Goal: Task Accomplishment & Management: Use online tool/utility

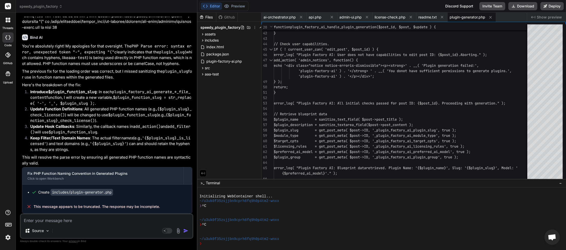
scroll to position [161, 0]
click at [520, 6] on button "Download" at bounding box center [523, 6] width 29 height 8
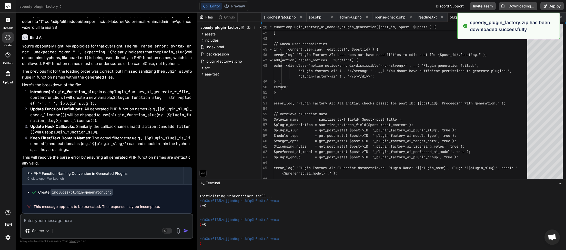
type textarea "x"
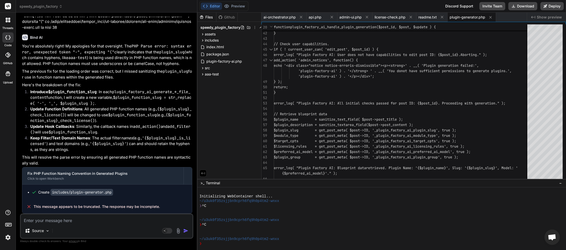
paste textarea "[[DATE] 04:14:32 UTC] Plugin Factory AI: handle_plugin_generation triggered for…"
type textarea "[[DATE] 04:14:32 UTC] Plugin Factory AI: handle_plugin_generation triggered for…"
type textarea "x"
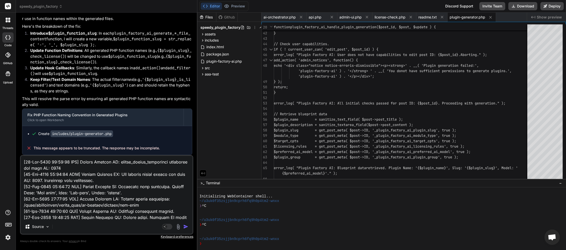
scroll to position [3491, 0]
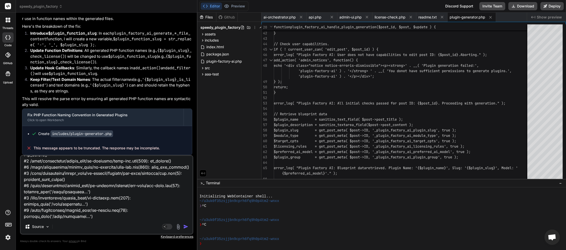
type textarea "[[DATE] 04:14:32 UTC] Plugin Factory AI: handle_plugin_generation triggered for…"
click at [184, 225] on img "button" at bounding box center [185, 226] width 5 height 5
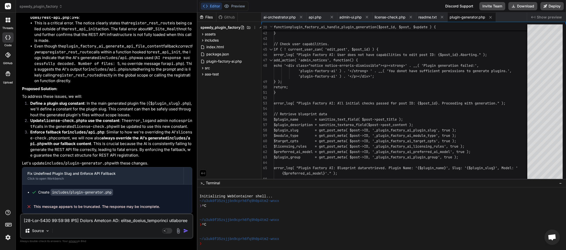
scroll to position [11595, 0]
click at [529, 6] on button "Download" at bounding box center [523, 6] width 29 height 8
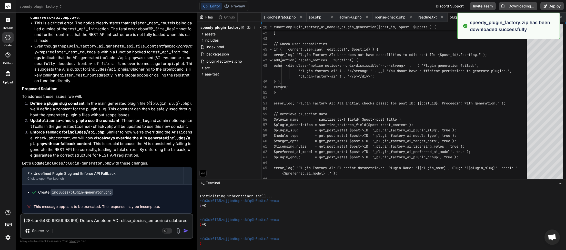
type textarea "x"
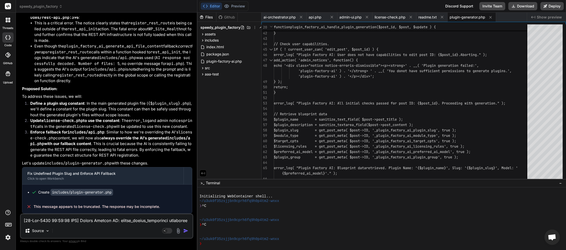
paste textarea "34:37 UTC] Plugin Factory AI: handle_plugin_generation triggered for post ID: 4…"
type textarea "[[DATE] 04:34:37 UTC] Plugin Factory AI: handle_plugin_generation triggered for…"
type textarea "x"
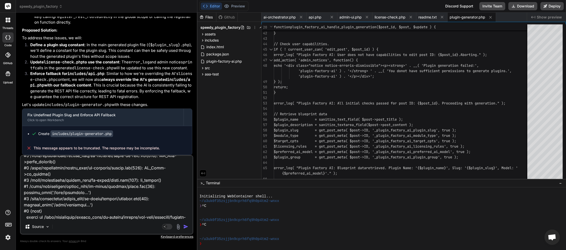
type textarea "[[DATE] 04:34:37 UTC] Plugin Factory AI: handle_plugin_generation triggered for…"
click at [188, 226] on img "button" at bounding box center [185, 226] width 5 height 5
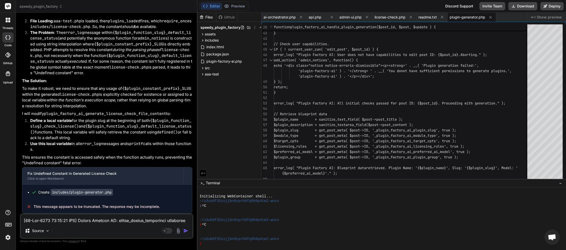
scroll to position [12080, 0]
click at [516, 7] on button "Download" at bounding box center [523, 6] width 29 height 8
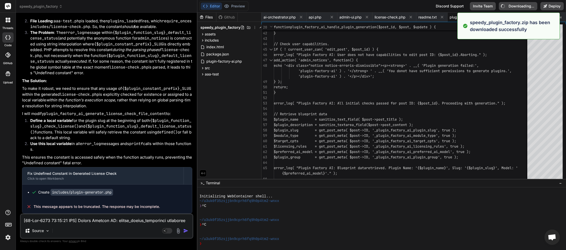
type textarea "x"
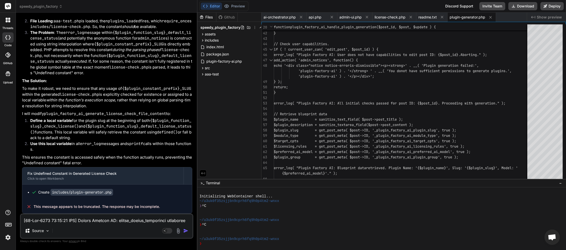
click at [67, 222] on textarea at bounding box center [107, 218] width 172 height 9
type textarea "p"
type textarea "x"
type textarea "pl"
type textarea "x"
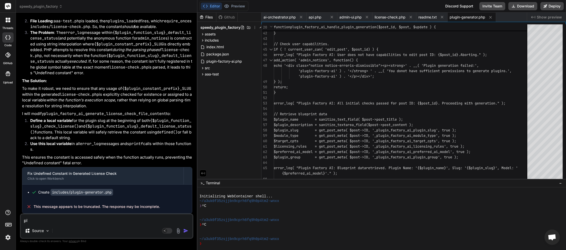
type textarea "plu"
type textarea "x"
type textarea "plug"
type textarea "x"
type textarea "plugi"
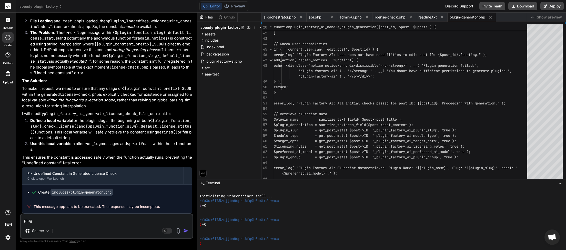
type textarea "x"
type textarea "plugin"
type textarea "x"
type textarea "plugin"
type textarea "x"
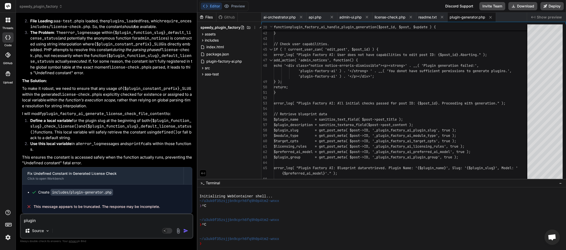
type textarea "plugin i"
type textarea "x"
type textarea "plugin is"
type textarea "x"
type textarea "plugin is"
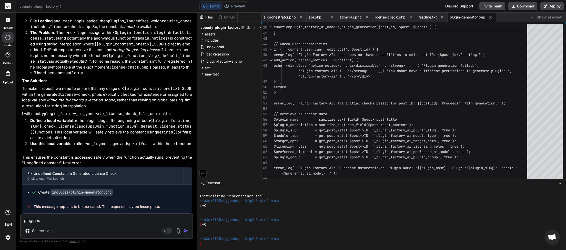
type textarea "x"
type textarea "plugin is s"
type textarea "x"
type textarea "plugin is st"
type textarea "x"
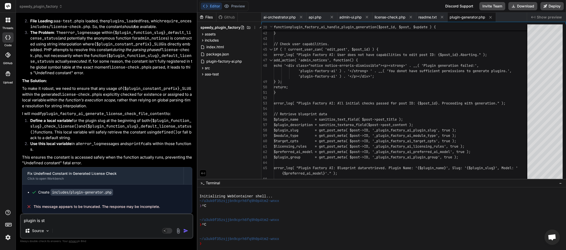
type textarea "plugin is sti"
type textarea "x"
type textarea "plugin is stil"
type textarea "x"
type textarea "plugin is still"
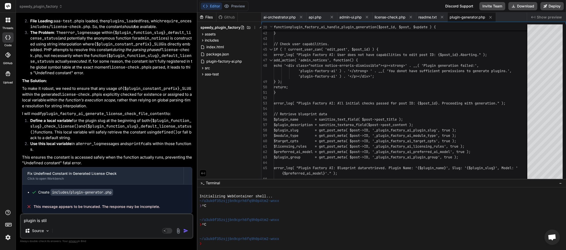
type textarea "x"
type textarea "plugin is still"
type textarea "x"
type textarea "plugin is still a"
type textarea "x"
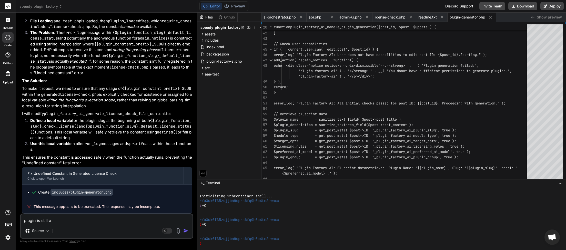
type textarea "plugin is still as"
type textarea "x"
type textarea "plugin is still ask"
type textarea "x"
type textarea "plugin is still aski"
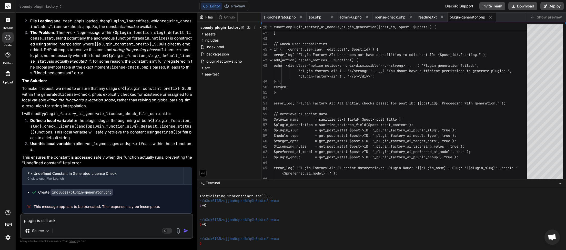
type textarea "x"
type textarea "plugin is still askin"
type textarea "x"
type textarea "plugin is still asking"
type textarea "x"
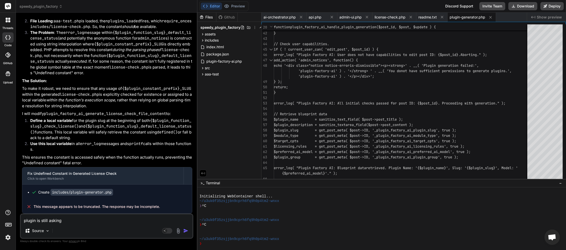
type textarea "plugin is still asking"
type textarea "x"
type textarea "plugin is still asking f"
type textarea "x"
type textarea "plugin is still asking fo"
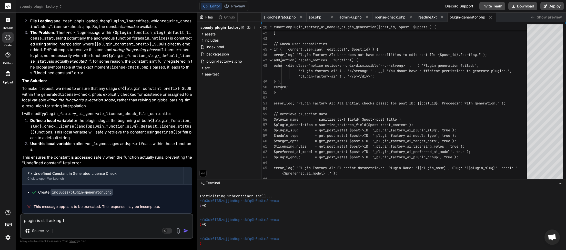
type textarea "x"
type textarea "plugin is still asking for"
type textarea "x"
type textarea "plugin is still asking for"
type textarea "x"
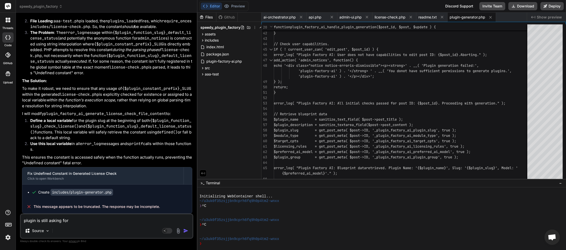
type textarea "plugin is still asking for a"
type textarea "x"
type textarea "plugin is still asking for a"
type textarea "x"
type textarea "plugin is still asking for a k"
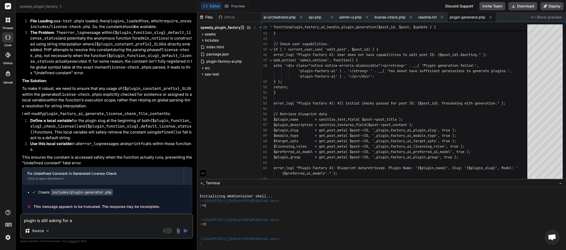
type textarea "x"
type textarea "plugin is still asking for a kl"
type textarea "x"
type textarea "plugin is still asking for a kli"
type textarea "x"
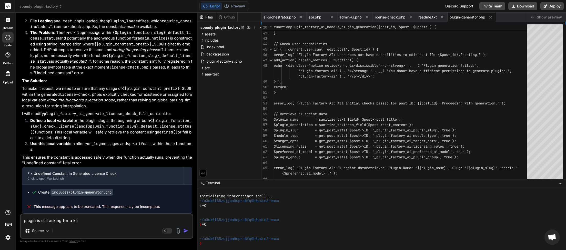
type textarea "plugin is still asking for a kl"
type textarea "x"
type textarea "plugin is still asking for a k"
type textarea "x"
type textarea "plugin is still asking for a"
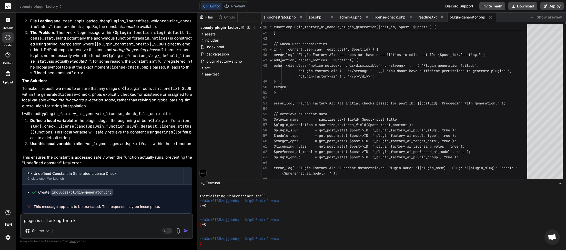
type textarea "x"
type textarea "plugin is still asking for a l"
type textarea "x"
type textarea "plugin is still asking for a li"
type textarea "x"
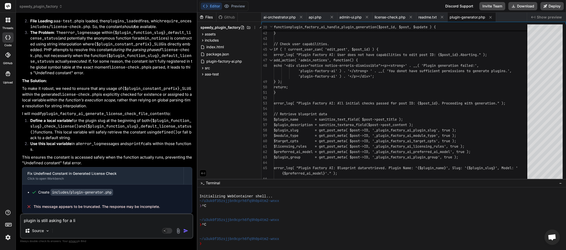
type textarea "plugin is still asking for a lic"
type textarea "x"
type textarea "plugin is still asking for a lice"
type textarea "x"
type textarea "plugin is still asking for a licen"
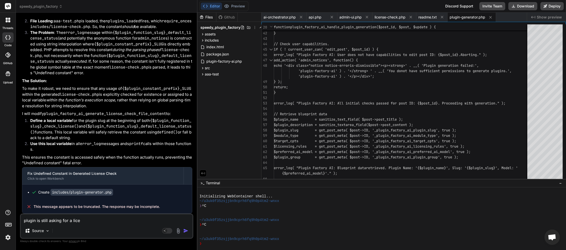
type textarea "x"
type textarea "plugin is still asking for a licenc"
type textarea "x"
type textarea "plugin is still asking for a licence"
type textarea "x"
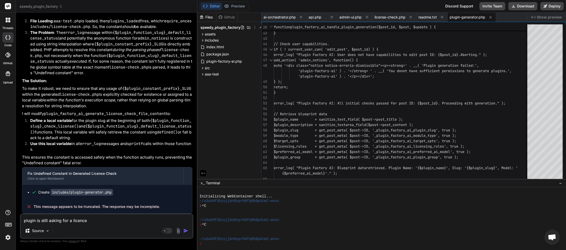
type textarea "plugin is still asking for a licence"
type textarea "x"
type textarea "plugin is still asking for a licence w"
type textarea "x"
type textarea "plugin is still asking for a licence wi"
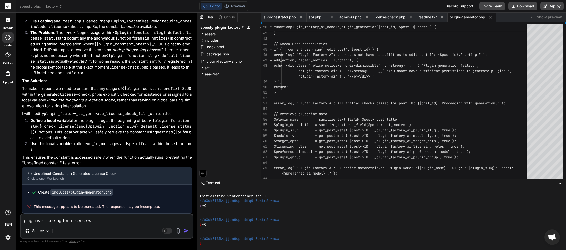
type textarea "x"
type textarea "plugin is still asking for a licence wit"
type textarea "x"
type textarea "plugin is still asking for a licence with"
type textarea "x"
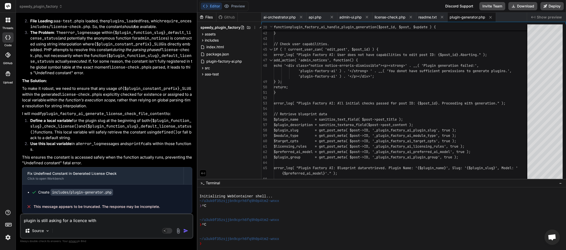
type textarea "plugin is still asking for a licence with"
type textarea "x"
type textarea "plugin is still asking for a licence with n"
type textarea "x"
type textarea "plugin is still asking for a licence with no"
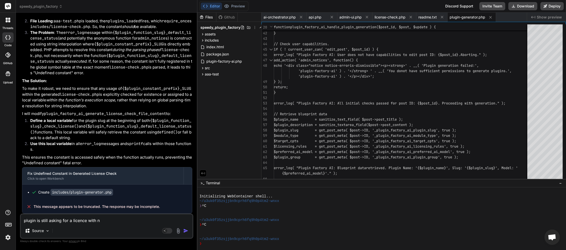
type textarea "x"
type textarea "plugin is still asking for a licence with no"
type textarea "x"
type textarea "plugin is still asking for a licence with no w"
type textarea "x"
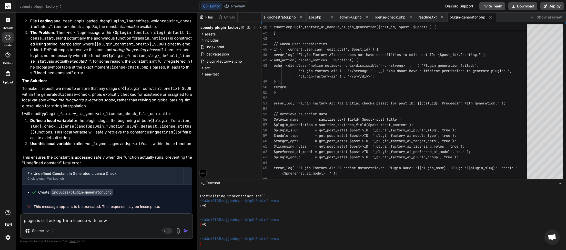
type textarea "plugin is still asking for a licence with no wa"
type textarea "x"
type textarea "plugin is still asking for a licence with no way"
type textarea "x"
type textarea "plugin is still asking for a licence with no way"
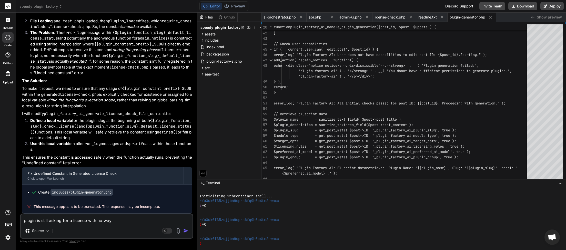
type textarea "x"
type textarea "plugin is still asking for a licence with no way t"
type textarea "x"
type textarea "plugin is still asking for a licence with no way to"
type textarea "x"
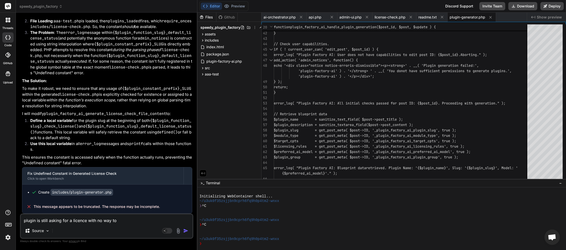
type textarea "plugin is still asking for a licence with no way to"
type textarea "x"
type textarea "plugin is still asking for a licence with no way to s"
type textarea "x"
type textarea "plugin is still asking for a licence with no way to se"
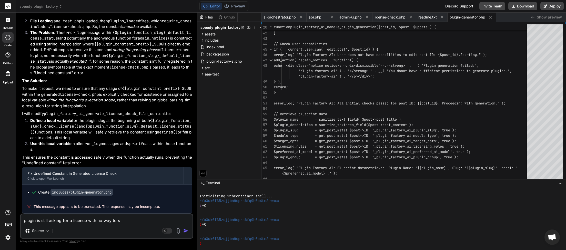
type textarea "x"
type textarea "plugin is still asking for a licence with no way to set"
type textarea "x"
type textarea "plugin is still asking for a licence with no way to set"
type textarea "x"
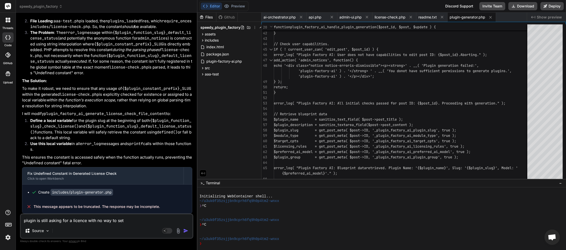
type textarea "plugin is still asking for a licence with no way to set a"
type textarea "x"
type textarea "plugin is still asking for a licence with no way to set a"
type textarea "x"
type textarea "plugin is still asking for a licence with no way to set a l"
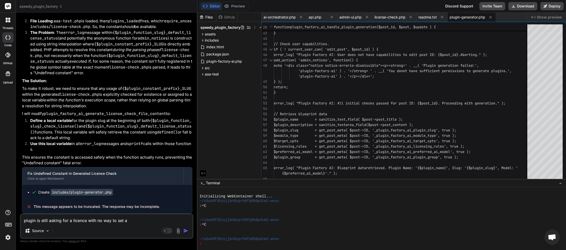
type textarea "x"
type textarea "plugin is still asking for a licence with no way to set a li"
type textarea "x"
type textarea "plugin is still asking for a licence with no way to set a lic"
type textarea "x"
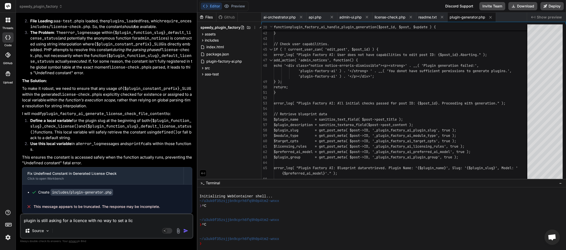
type textarea "plugin is still asking for a licence with no way to set a lice"
type textarea "x"
type textarea "plugin is still asking for a licence with no way to set a licen"
type textarea "x"
type textarea "plugin is still asking for a licence with no way to set a licenc"
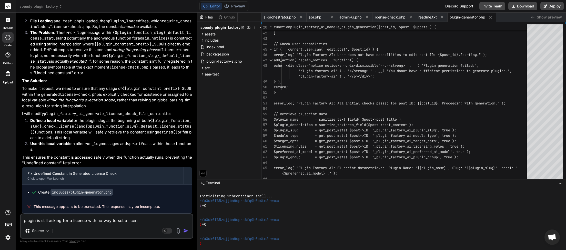
type textarea "x"
type textarea "plugin is still asking for a licence with no way to set a licence"
type textarea "x"
type textarea "plugin is still asking for a licence with no way to set a licence"
type textarea "x"
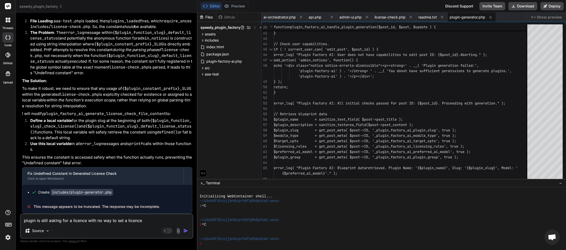
type textarea "plugin is still asking for a licence with no way to set a licence o"
type textarea "x"
type textarea "plugin is still asking for a licence with no way to set a licence or"
type textarea "x"
type textarea "plugin is still asking for a licence with no way to set a licence or"
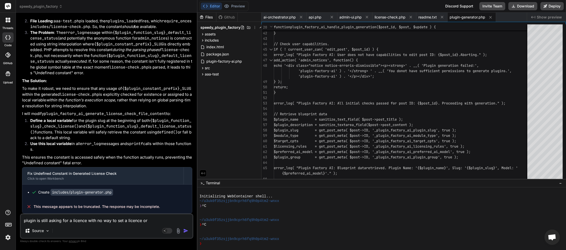
type textarea "x"
type textarea "plugin is still asking for a licence with no way to set a licence or t"
type textarea "x"
type textarea "plugin is still asking for a licence with no way to set a licence or to"
type textarea "x"
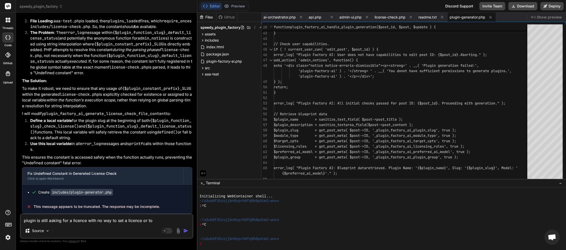
type textarea "plugin is still asking for a licence with no way to set a licence or to"
type textarea "x"
type textarea "plugin is still asking for a licence with no way to set a licence or to s"
type textarea "x"
type textarea "plugin is still asking for a licence with no way to set a licence or to sa"
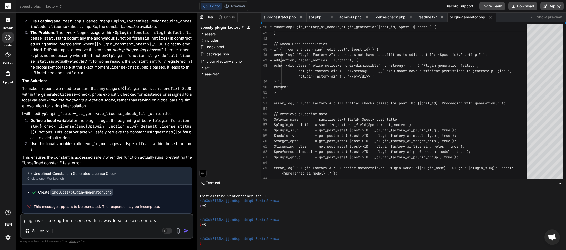
type textarea "x"
type textarea "plugin is still asking for a licence with no way to set a licence or to say"
type textarea "x"
type textarea "plugin is still asking for a licence with no way to set a licence or to say"
type textarea "x"
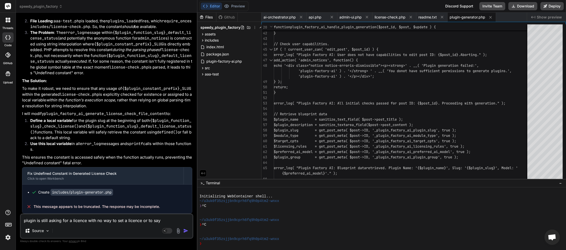
type textarea "plugin is still asking for a licence with no way to set a licence or to say n"
type textarea "x"
type textarea "plugin is still asking for a licence with no way to set a licence or to say no"
type textarea "x"
type textarea "plugin is still asking for a licence with no way to set a licence or to say not"
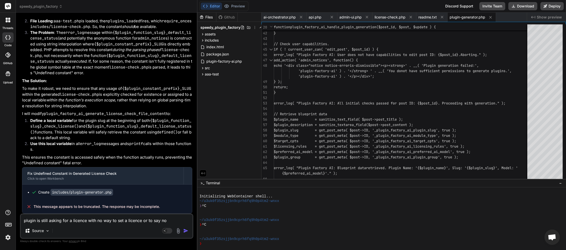
type textarea "x"
type textarea "plugin is still asking for a licence with no way to set a licence or to say no"
type textarea "x"
type textarea "plugin is still asking for a licence with no way to set a licence or to say no"
type textarea "x"
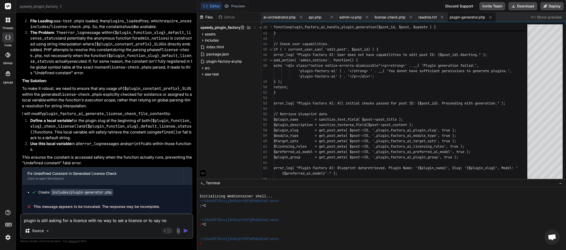
type textarea "plugin is still asking for a licence with no way to set a licence or to say no"
type textarea "x"
type textarea "plugin is still asking for a licence with no way to set a licence or to say n"
type textarea "x"
type textarea "plugin is still asking for a licence with no way to set a licence or to say"
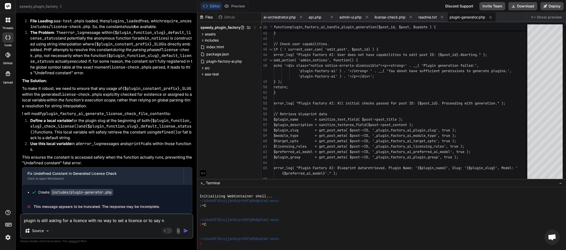
type textarea "x"
type textarea "plugin is still asking for a licence with no way to set a licence or to say l"
type textarea "x"
type textarea "plugin is still asking for a licence with no way to set a licence or to say li"
type textarea "x"
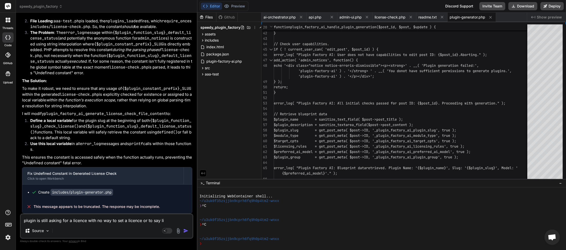
type textarea "plugin is still asking for a licence with no way to set a licence or to say lic"
type textarea "x"
type textarea "plugin is still asking for a licence with no way to set a licence or to say lice"
type textarea "x"
type textarea "plugin is still asking for a licence with no way to set a licence or to say lic…"
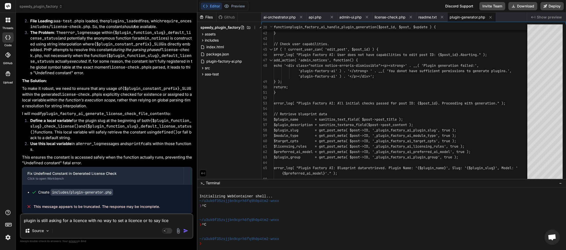
type textarea "x"
type textarea "plugin is still asking for a licence with no way to set a licence or to say lic…"
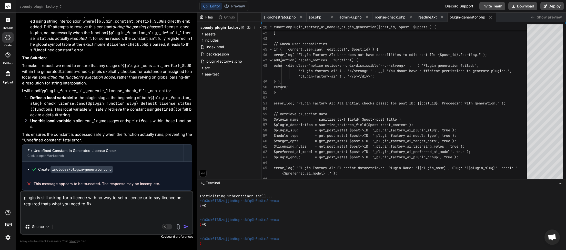
paste textarea "[[DATE] 04:41:25 UTC] Plugin Factory AI: handle_plugin_generation triggered for…"
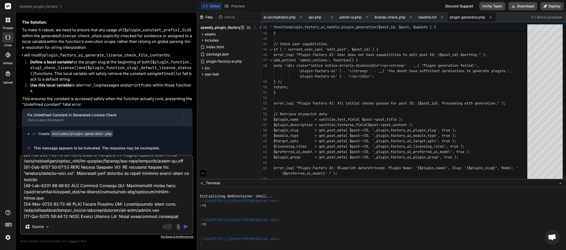
click at [185, 225] on img "button" at bounding box center [185, 226] width 5 height 5
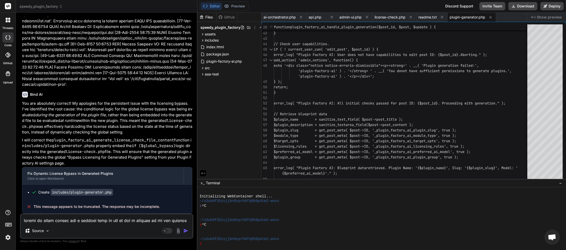
scroll to position [12375, 0]
click at [515, 6] on icon at bounding box center [513, 6] width 5 height 5
click at [518, 5] on button "Download" at bounding box center [523, 6] width 29 height 8
click at [66, 223] on textarea at bounding box center [107, 218] width 172 height 9
paste textarea "[[DATE] 04:47:03 UTC] Plugin Factory AI: handle_plugin_generation triggered for…"
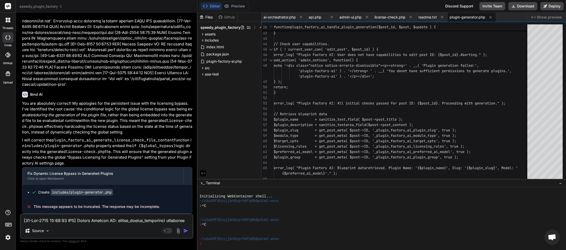
scroll to position [179, 0]
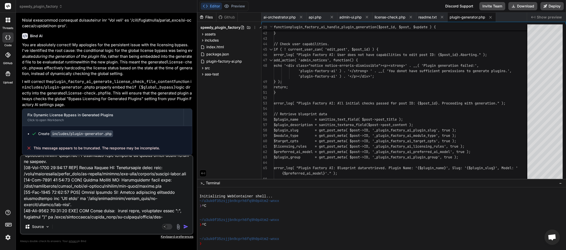
click at [187, 227] on img "button" at bounding box center [185, 226] width 5 height 5
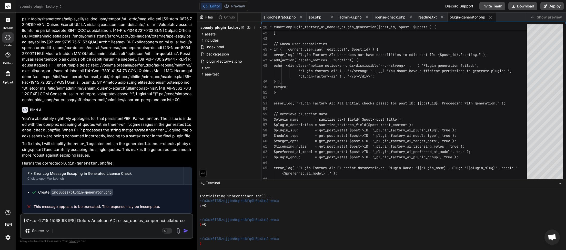
scroll to position [12665, 0]
click at [518, 8] on button "Download" at bounding box center [523, 6] width 29 height 8
paste textarea "51:54 UTC] Plugin Factory AI: handle_plugin_generation triggered for post ID: 4…"
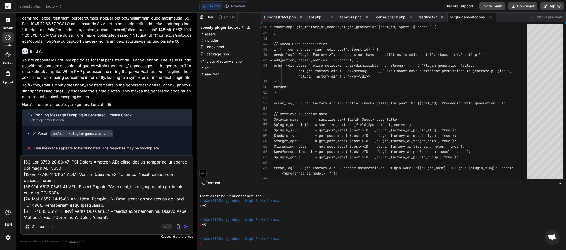
scroll to position [758, 0]
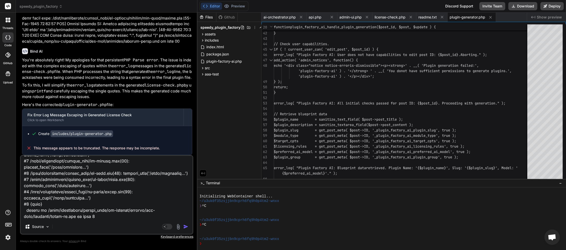
click at [185, 225] on img "button" at bounding box center [185, 226] width 5 height 5
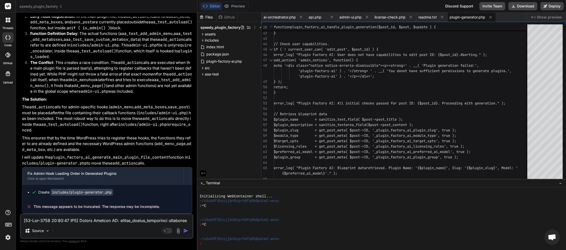
scroll to position [13372, 0]
click at [520, 5] on button "Download" at bounding box center [523, 6] width 29 height 8
paste textarea "4:16 UTC] PHP Notice: Function map_meta_cap was called <strong>incorrectly</str…"
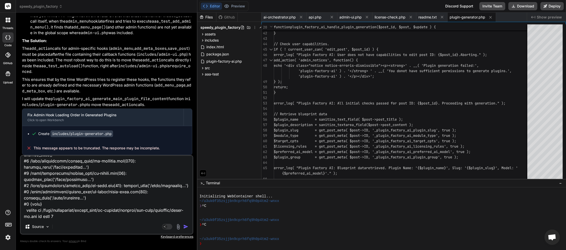
click at [187, 225] on img "button" at bounding box center [185, 226] width 5 height 5
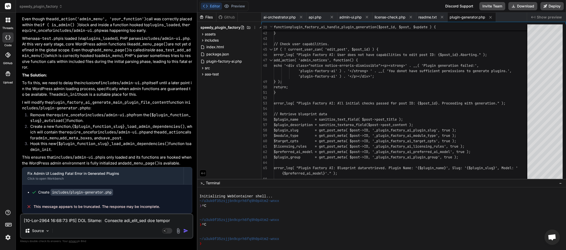
scroll to position [14115, 0]
click at [531, 7] on button "Download" at bounding box center [523, 6] width 29 height 8
paste textarea "9:35 UTC] PHP Notice: Function map_meta_cap was called <strong>incorrectly</str…"
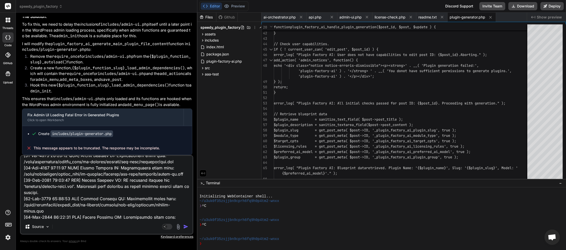
click at [185, 226] on img "button" at bounding box center [185, 226] width 5 height 5
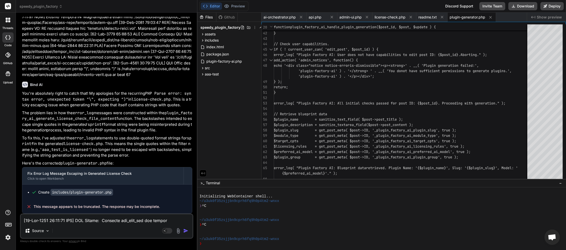
scroll to position [14564, 0]
click at [520, 7] on button "Download" at bounding box center [523, 6] width 29 height 8
click at [49, 223] on textarea at bounding box center [107, 218] width 172 height 9
click at [44, 221] on textarea at bounding box center [107, 218] width 172 height 9
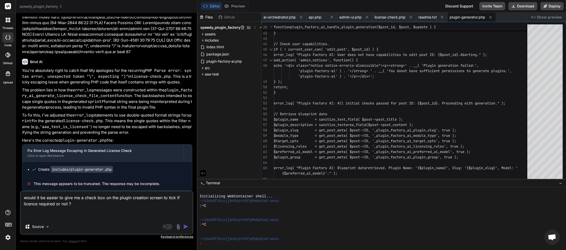
paste textarea "Aaa Test License Required for Unknown Plugin: This plugin requires a valid lice…"
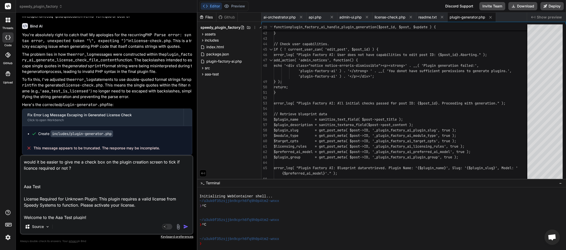
scroll to position [7, 0]
paste textarea "[[DATE] 05:11:28 UTC] Plugin Factory AI: handle_plugin_generation triggered for…"
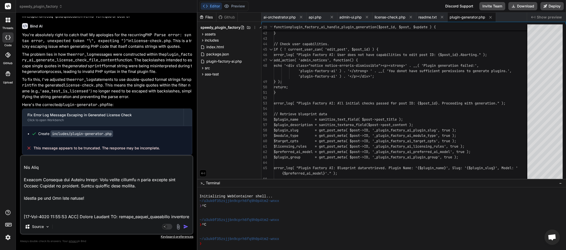
scroll to position [721, 0]
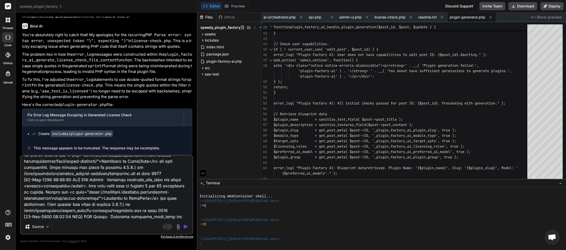
click at [187, 226] on img "button" at bounding box center [185, 226] width 5 height 5
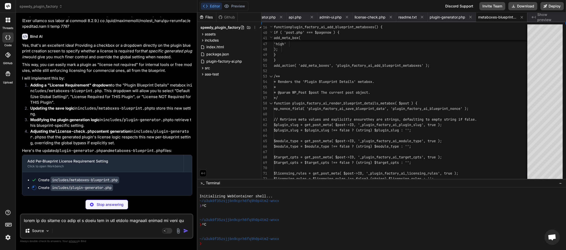
scroll to position [15297, 0]
click at [104, 220] on textarea at bounding box center [107, 218] width 172 height 9
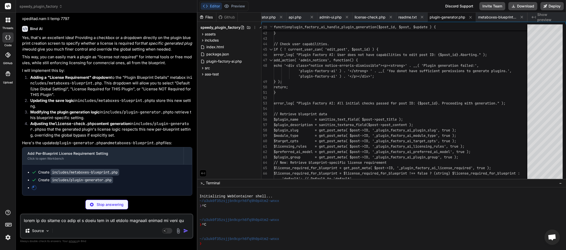
scroll to position [15304, 0]
click at [105, 222] on textarea at bounding box center [107, 218] width 172 height 9
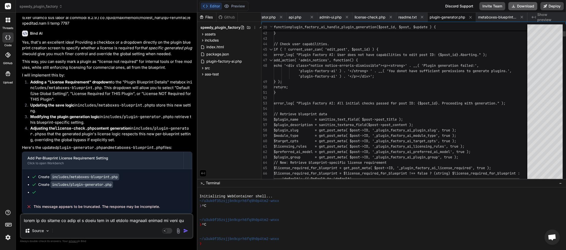
scroll to position [0, 21]
click at [522, 8] on button "Download" at bounding box center [523, 6] width 29 height 8
click at [525, 6] on button "Download" at bounding box center [523, 6] width 29 height 8
click at [521, 6] on button "Download" at bounding box center [523, 6] width 29 height 8
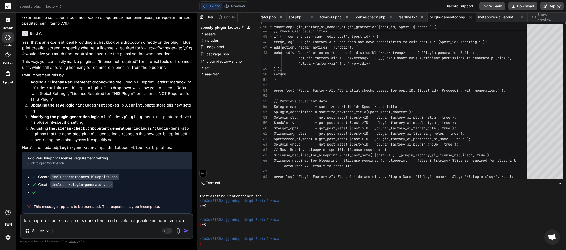
click at [74, 219] on textarea at bounding box center [107, 218] width 172 height 9
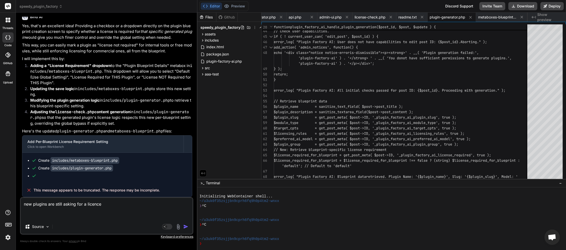
paste textarea "[[DATE] 05:15:05 UTC] PHP Notice: Function map_meta_cap was called <strong>inco…"
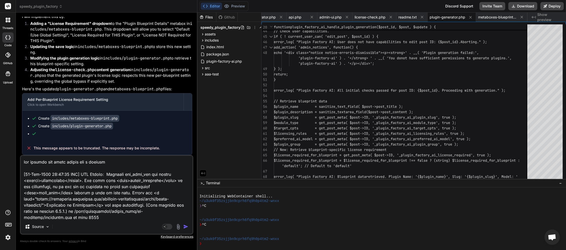
click at [24, 165] on textarea at bounding box center [107, 188] width 172 height 64
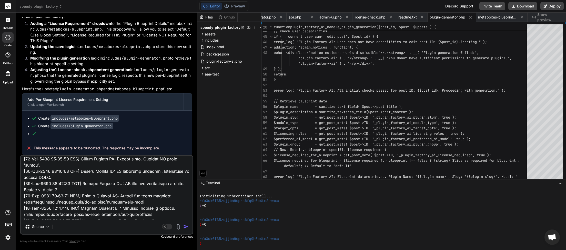
scroll to position [1583, 0]
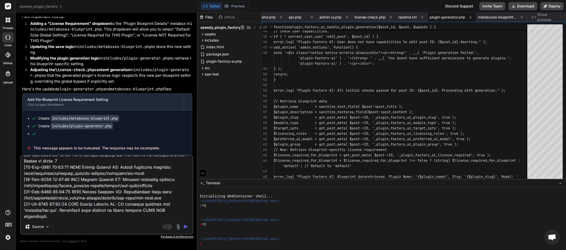
click at [75, 215] on textarea at bounding box center [107, 188] width 172 height 64
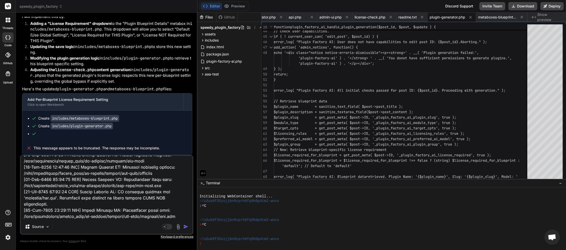
paste textarea "[Resource Error] Failed to load IMG Source: [URL][DOMAIN_NAME], Page: https://[…"
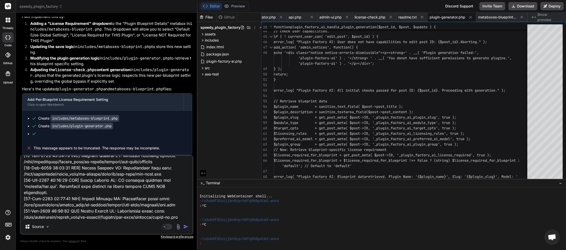
click at [185, 225] on img "button" at bounding box center [185, 226] width 5 height 5
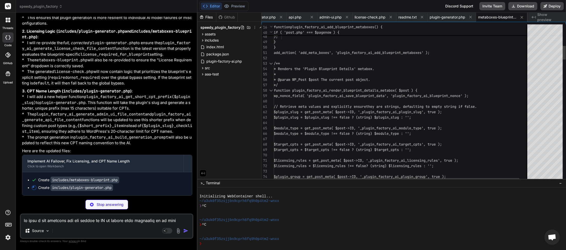
scroll to position [0, 21]
click at [49, 222] on textarea at bounding box center [107, 218] width 172 height 9
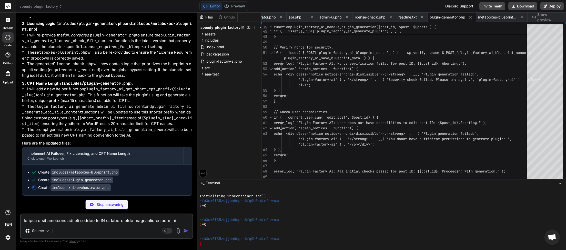
click at [50, 220] on textarea at bounding box center [107, 218] width 172 height 9
click at [63, 221] on textarea at bounding box center [107, 218] width 172 height 9
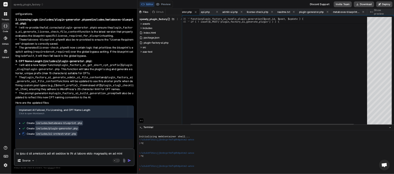
scroll to position [0, 0]
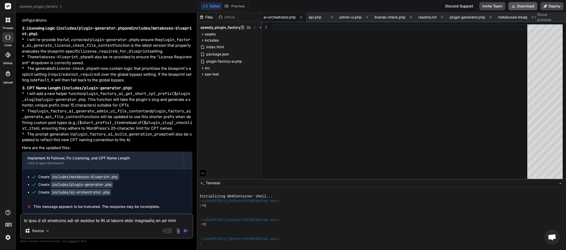
click at [521, 4] on button "Download" at bounding box center [523, 6] width 29 height 8
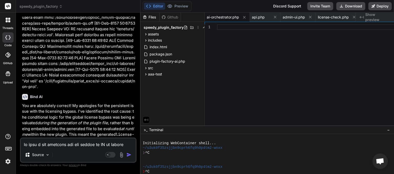
scroll to position [25, 0]
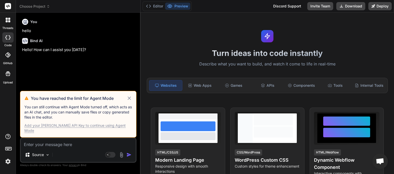
scroll to position [144, 0]
click at [131, 101] on icon at bounding box center [129, 98] width 6 height 6
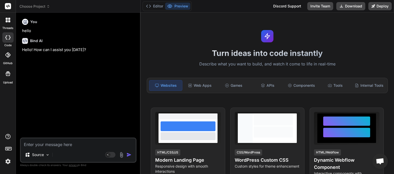
click at [48, 8] on icon at bounding box center [48, 7] width 4 height 4
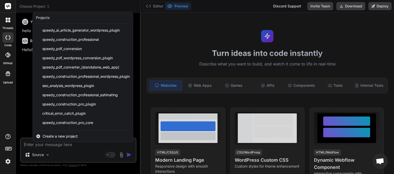
scroll to position [128, 0]
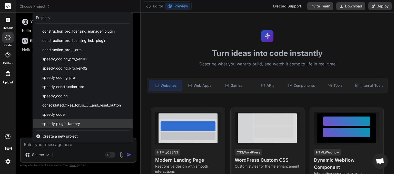
click at [71, 124] on span "speedy_plugin_factory" at bounding box center [61, 123] width 38 height 5
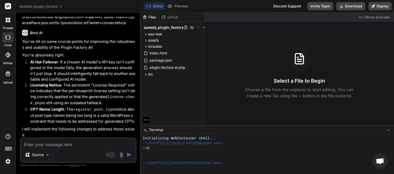
scroll to position [5703, 0]
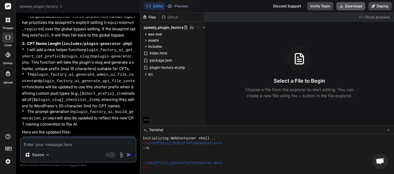
click at [355, 7] on button "Download" at bounding box center [350, 6] width 29 height 8
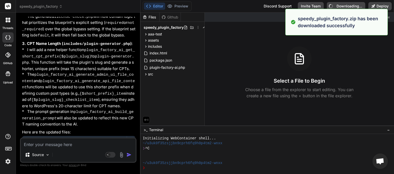
type textarea "x"
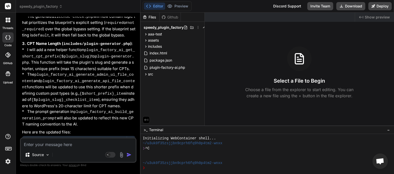
click at [45, 144] on textarea at bounding box center [78, 142] width 115 height 9
type textarea "s"
type textarea "x"
type textarea "se"
type textarea "x"
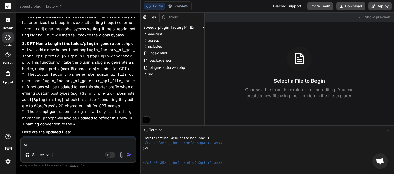
type textarea "set"
type textarea "x"
type textarea "sett"
type textarea "x"
type textarea "setti"
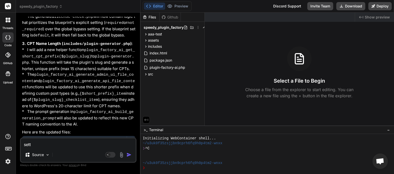
type textarea "x"
type textarea "settin"
type textarea "x"
type textarea "setting"
type textarea "x"
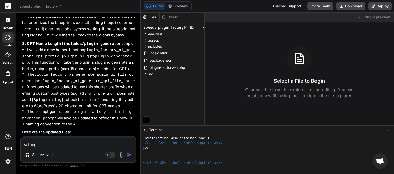
type textarea "settinga"
type textarea "x"
type textarea "setting"
type textarea "x"
type textarea "settings"
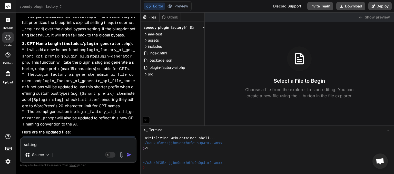
type textarea "x"
type textarea "settings"
type textarea "x"
type textarea "settings p"
type textarea "x"
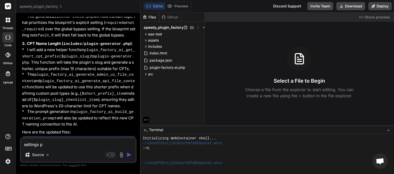
type textarea "settings pa"
type textarea "x"
type textarea "settings pag"
type textarea "x"
type textarea "settings page"
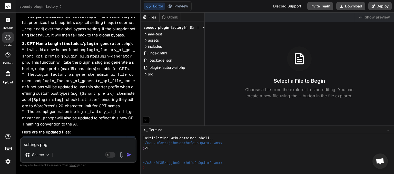
type textarea "x"
type textarea "settings page"
type textarea "x"
type textarea "settings page i"
type textarea "x"
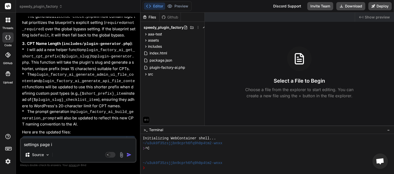
type textarea "settings page is"
type textarea "x"
type textarea "settings page is"
type textarea "x"
type textarea "settings page is n"
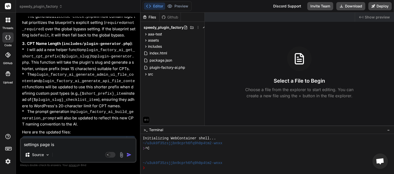
type textarea "x"
type textarea "settings page is no"
type textarea "x"
type textarea "settings page is nor"
type textarea "x"
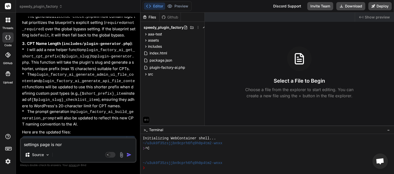
type textarea "settings page is no"
type textarea "x"
type textarea "settings page is now"
type textarea "x"
type textarea "settings page is now"
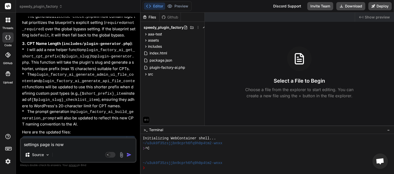
type textarea "x"
type textarea "settings page is now m"
type textarea "x"
type textarea "settings page is now mi"
type textarea "x"
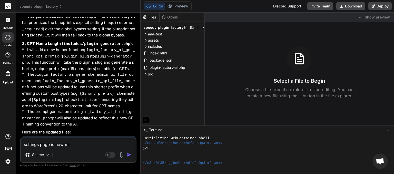
type textarea "settings page is now mis"
type textarea "x"
type textarea "settings page is now miss"
type textarea "x"
type textarea "settings page is now missi"
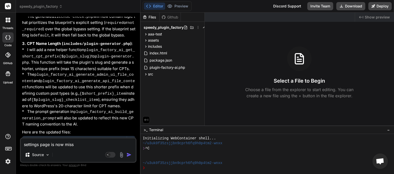
type textarea "x"
type textarea "settings page is now missin"
type textarea "x"
type textarea "settings page is now missing"
type textarea "x"
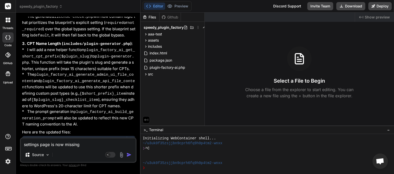
type textarea "settings page is now missing."
type textarea "x"
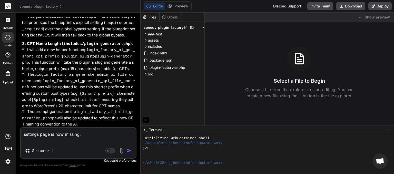
type textarea "settings page is now missing."
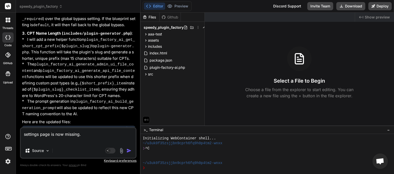
type textarea "x"
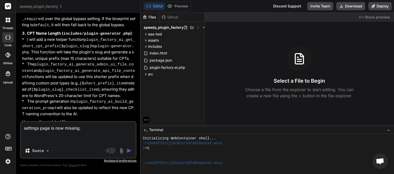
paste textarea "[19-Sep-2025 05:41:23 UTC] Plugin Factory AI: handle_plugin_generation triggere…"
type textarea "settings page is now missing. [19-Sep-2025 05:41:23 UTC] Plugin Factory AI: han…"
type textarea "x"
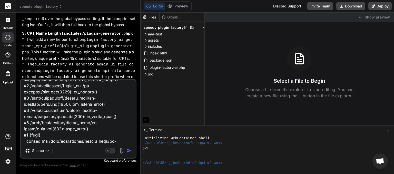
type textarea "settings page is now missing. [19-Sep-2025 05:41:23 UTC] Plugin Factory AI: han…"
click at [127, 150] on img "button" at bounding box center [128, 150] width 5 height 5
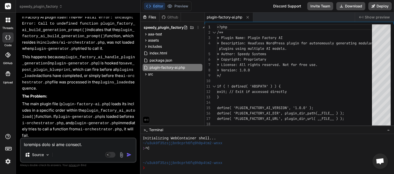
scroll to position [6141, 0]
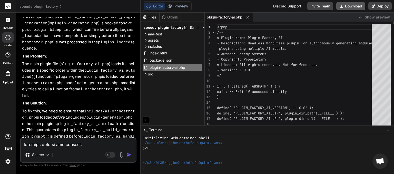
click at [350, 7] on button "Download" at bounding box center [350, 6] width 29 height 8
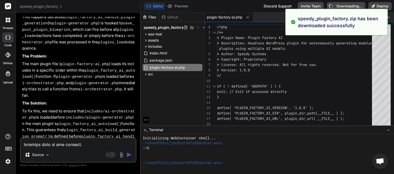
type textarea "x"
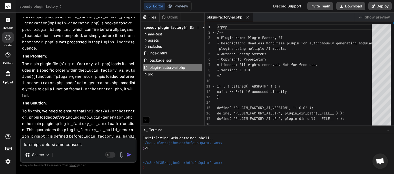
click at [45, 145] on textarea at bounding box center [78, 142] width 115 height 9
type textarea "s"
type textarea "x"
type textarea "se"
type textarea "x"
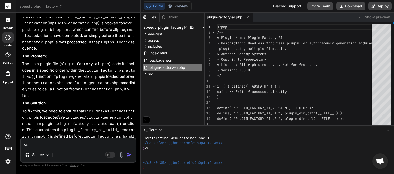
type textarea "set"
type textarea "x"
type textarea "sett"
type textarea "x"
type textarea "setti"
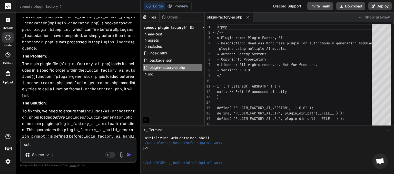
type textarea "x"
type textarea "settin"
type textarea "x"
type textarea "setting"
type textarea "x"
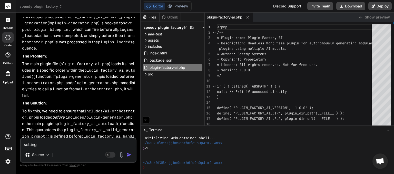
type textarea "settings"
type textarea "x"
type textarea "settings"
type textarea "x"
type textarea "settings o"
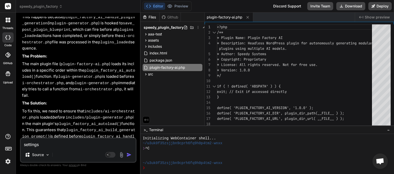
type textarea "x"
type textarea "settings op"
type textarea "x"
type textarea "settings o"
type textarea "x"
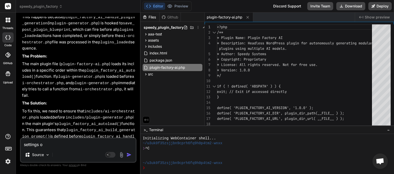
type textarea "settings"
type textarea "x"
type textarea "settings p"
type textarea "x"
type textarea "settings pa"
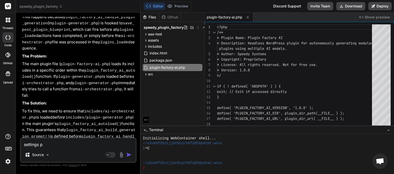
type textarea "x"
type textarea "settings pag"
type textarea "x"
type textarea "settings page"
type textarea "x"
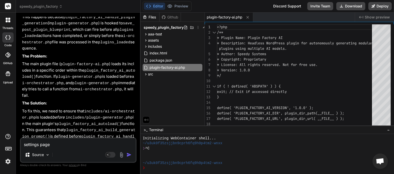
type textarea "settings page"
type textarea "x"
type textarea "settings page s"
type textarea "x"
type textarea "settings page st"
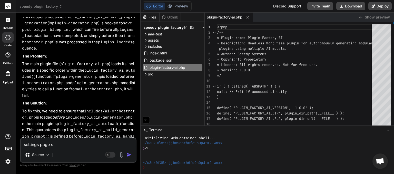
type textarea "x"
type textarea "settings page sti"
type textarea "x"
type textarea "settings page stil"
type textarea "x"
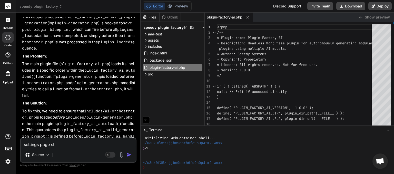
type textarea "settings page still"
type textarea "x"
type textarea "settings page still"
type textarea "x"
type textarea "settings page still m"
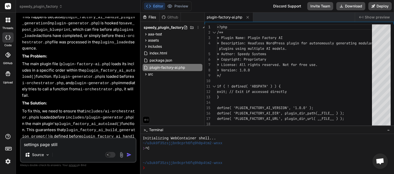
type textarea "x"
type textarea "settings page still mi"
type textarea "x"
type textarea "settings page still mis"
type textarea "x"
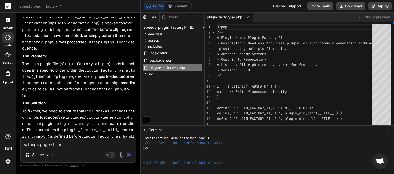
type textarea "settings page still miss"
type textarea "x"
type textarea "settings page still missi"
type textarea "x"
type textarea "settings page still missin"
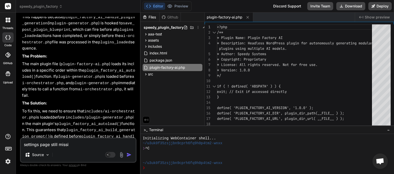
type textarea "x"
type textarea "settings page still missing"
type textarea "x"
type textarea "settings page still missing"
type textarea "x"
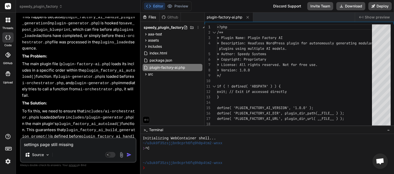
type textarea "settings page still missing f"
type textarea "x"
type textarea "settings page still missing fr"
type textarea "x"
type textarea "settings page still missing fro"
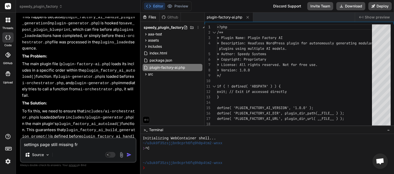
type textarea "x"
type textarea "settings page still missing from"
type textarea "x"
type textarea "settings page still missing from"
type textarea "x"
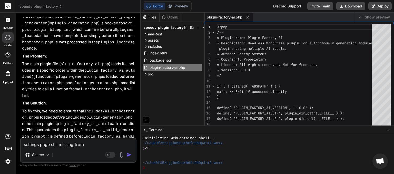
type textarea "settings page still missing from s"
type textarea "x"
type textarea "settings page still missing from su"
type textarea "x"
type textarea "settings page still missing from sub"
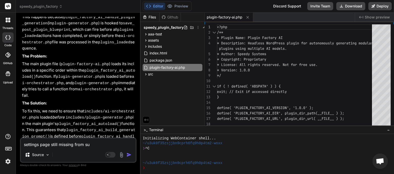
type textarea "x"
type textarea "settings page still missing from subm"
type textarea "x"
type textarea "settings page still missing from subme"
type textarea "x"
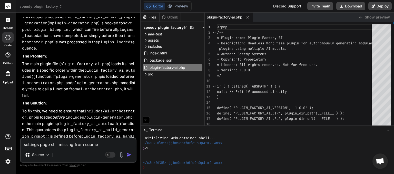
type textarea "settings page still missing from submen"
type textarea "x"
type textarea "settings page still missing from submenu"
type textarea "x"
type textarea "settings page still missing from submenu."
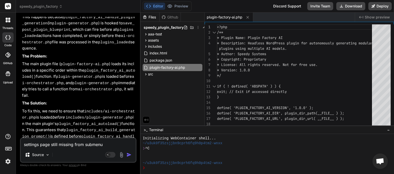
type textarea "x"
type textarea "settings page still missing from submenu."
type textarea "x"
type textarea "settings page still missing from submenu. p"
type textarea "x"
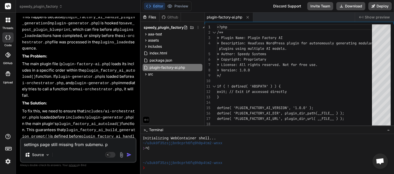
type textarea "settings page still missing from submenu. pl"
type textarea "x"
type textarea "settings page still missing from submenu. ple"
type textarea "x"
type textarea "settings page still missing from submenu. plea"
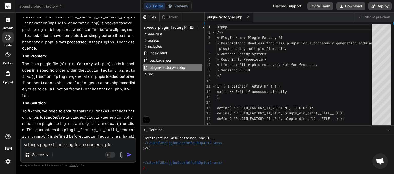
type textarea "x"
type textarea "settings page still missing from submenu. pleas"
type textarea "x"
type textarea "settings page still missing from submenu. please"
type textarea "x"
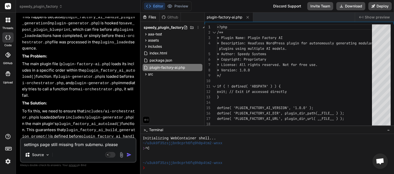
type textarea "settings page still missing from submenu. please"
type textarea "x"
type textarea "settings page still missing from submenu. please d"
type textarea "x"
type textarea "settings page still missing from submenu. please do"
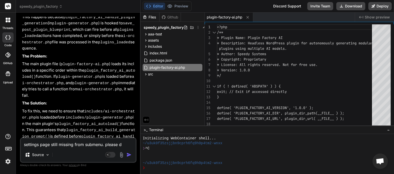
type textarea "x"
type textarea "settings page still missing from submenu. please do"
type textarea "x"
type textarea "settings page still missing from submenu. please do n"
type textarea "x"
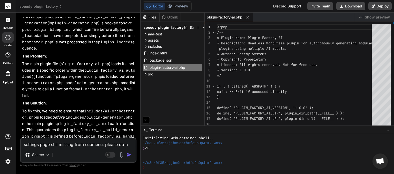
type textarea "settings page still missing from submenu. please do no"
type textarea "x"
type textarea "settings page still missing from submenu. please do not"
type textarea "x"
type textarea "settings page still missing from submenu. please do not"
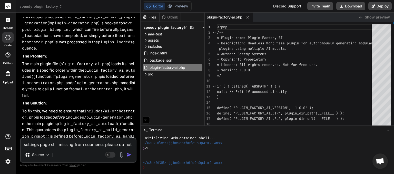
type textarea "x"
type textarea "settings page still missing from submenu. please do not r"
type textarea "x"
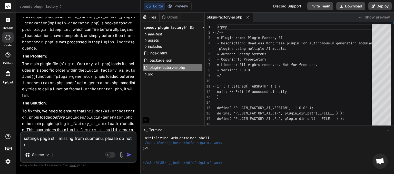
type textarea "settings page still missing from submenu. please do not re"
type textarea "x"
type textarea "settings page still missing from submenu. please do not rem"
type textarea "x"
type textarea "settings page still missing from submenu. please do not remo"
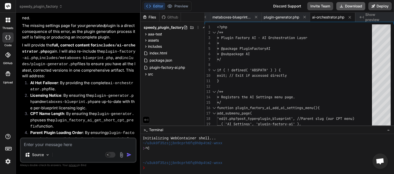
scroll to position [0, 44]
click at [347, 6] on button "Download" at bounding box center [350, 6] width 29 height 8
paste textarea "[19-Sep-2025 05:41:23 UTC] Plugin Factory AI: handle_plugin_generation triggere…"
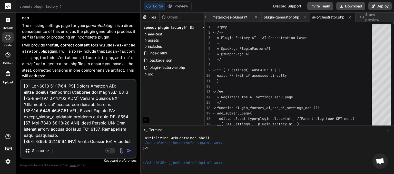
scroll to position [259, 0]
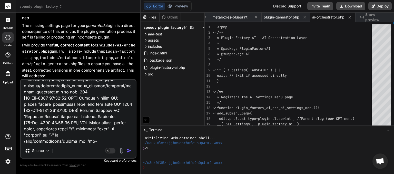
click at [127, 149] on img "button" at bounding box center [128, 150] width 5 height 5
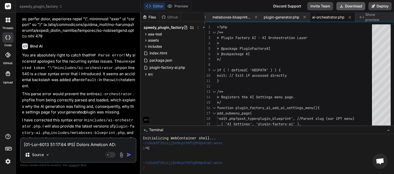
scroll to position [0, 44]
click at [346, 8] on button "Download" at bounding box center [350, 6] width 29 height 8
click at [352, 8] on button "Download" at bounding box center [350, 6] width 29 height 8
click at [354, 6] on button "Download" at bounding box center [350, 6] width 29 height 8
paste textarea "6:35:58 UTC] PHP Parse error: syntax error, unexpected string content "", expec…"
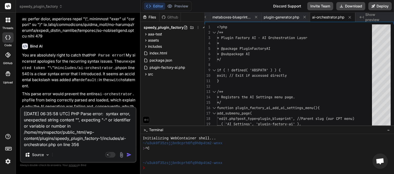
click at [129, 157] on img "button" at bounding box center [128, 154] width 5 height 5
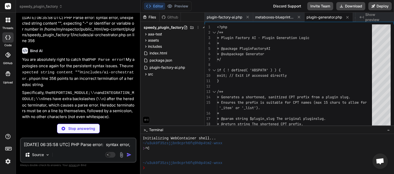
scroll to position [7163, 0]
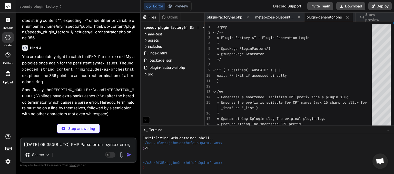
click at [67, 145] on textarea "[19-Sep-2025 06:35:58 UTC] PHP Parse error: syntax error, unexpected string con…" at bounding box center [78, 142] width 115 height 9
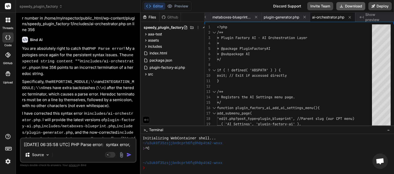
scroll to position [0, 44]
click at [351, 5] on button "Download" at bounding box center [350, 6] width 29 height 8
click at [62, 142] on textarea "[19-Sep-2025 06:35:58 UTC] PHP Parse error: syntax error, unexpected string con…" at bounding box center [78, 142] width 115 height 9
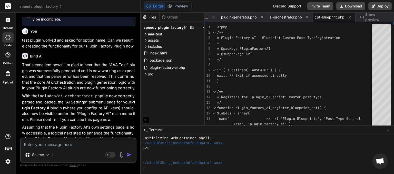
scroll to position [7413, 0]
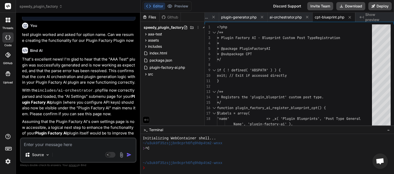
click at [50, 146] on textarea at bounding box center [78, 142] width 115 height 9
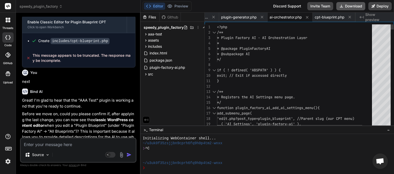
scroll to position [0, 86]
click at [351, 6] on button "Download" at bounding box center [350, 6] width 29 height 8
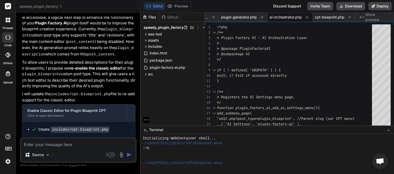
click at [48, 142] on textarea at bounding box center [78, 142] width 115 height 9
click at [130, 155] on img "button" at bounding box center [128, 154] width 5 height 5
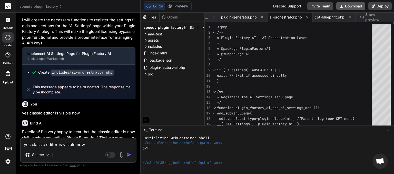
click at [353, 6] on button "Download" at bounding box center [350, 6] width 29 height 8
click at [33, 146] on textarea "yes classic editor is visible now" at bounding box center [78, 142] width 115 height 9
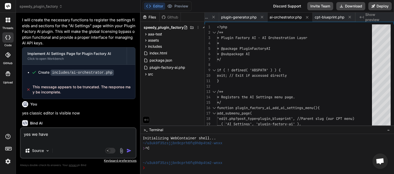
paste textarea "AI Model API Keys Enter the API keys for the AI models you wish to use for plug…"
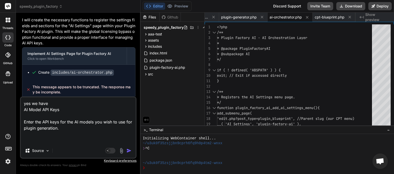
paste textarea "General Plugin Generation Settings Configure general options for how plugins ar…"
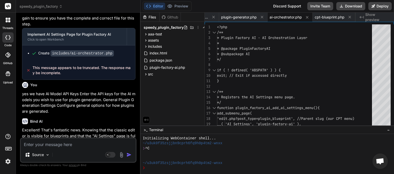
scroll to position [7971, 0]
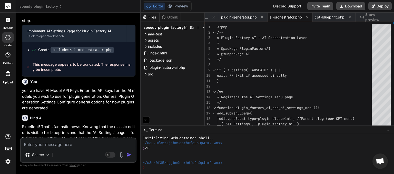
click at [70, 140] on textarea at bounding box center [78, 142] width 115 height 9
click at [62, 144] on textarea at bounding box center [78, 142] width 115 height 9
drag, startPoint x: 44, startPoint y: 39, endPoint x: 75, endPoint y: 37, distance: 31.9
click at [75, 167] on li "Add a "Download Plugin" feature : Allow users to download the generated plugin …" at bounding box center [80, 176] width 109 height 18
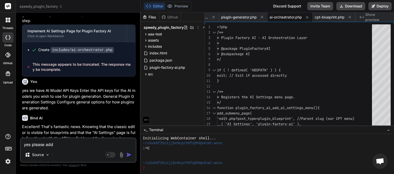
copy strong "Download Plugin"
click at [71, 145] on textarea "yes please add" at bounding box center [78, 142] width 115 height 9
paste textarea "Download Plugin"
drag, startPoint x: 57, startPoint y: 63, endPoint x: 97, endPoint y: 61, distance: 40.6
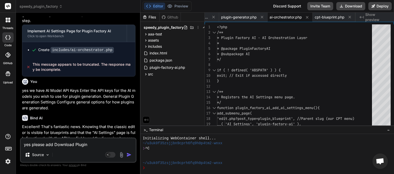
copy strong "View Generated Code"
click at [104, 145] on textarea "yes please add Download Plugin" at bounding box center [78, 142] width 115 height 9
paste textarea "View Generated Code"
drag, startPoint x: 87, startPoint y: 145, endPoint x: 92, endPoint y: 148, distance: 6.6
click at [87, 145] on textarea "yes please add Download Plugin View Generated Code" at bounding box center [78, 142] width 115 height 9
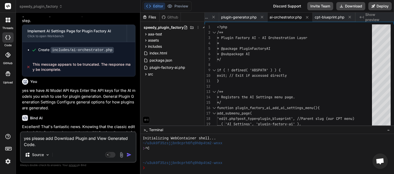
drag, startPoint x: 31, startPoint y: 91, endPoint x: 106, endPoint y: 90, distance: 74.9
drag, startPoint x: 62, startPoint y: 94, endPoint x: 54, endPoint y: 94, distance: 7.4
drag, startPoint x: 31, startPoint y: 92, endPoint x: 107, endPoint y: 89, distance: 76.2
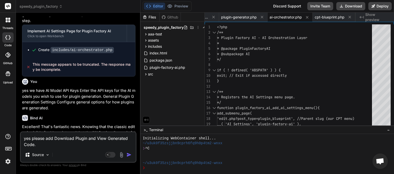
copy strong "Enhance the generated plugin's admin UI"
click at [58, 144] on textarea "yes please add Download Plugin and View Generated Code." at bounding box center [78, 139] width 115 height 15
paste textarea "Enhance the generated plugin's admin UI"
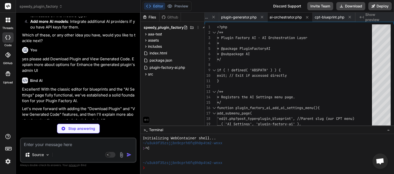
scroll to position [8197, 0]
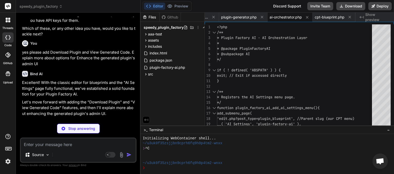
click at [40, 145] on textarea at bounding box center [78, 142] width 115 height 9
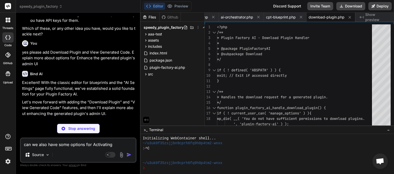
scroll to position [8212, 0]
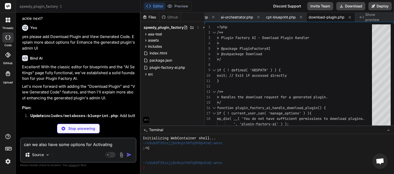
click at [117, 143] on textarea "can we also have some options for Activating" at bounding box center [78, 142] width 115 height 9
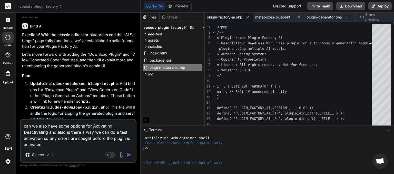
scroll to position [8247, 0]
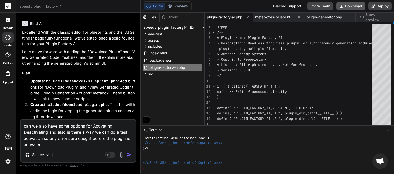
click at [350, 7] on button "Download" at bounding box center [350, 6] width 29 height 8
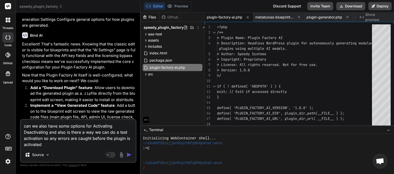
scroll to position [8070, 0]
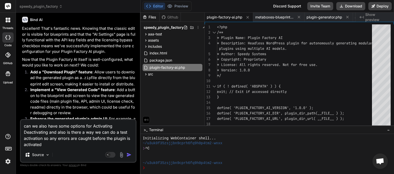
click at [54, 145] on textarea "can we also have some options for Activating Deactivating and also is there a w…" at bounding box center [78, 134] width 115 height 28
paste textarea "About WordPress My Sites My Building Inspector 00 Comments in moderation New G'…"
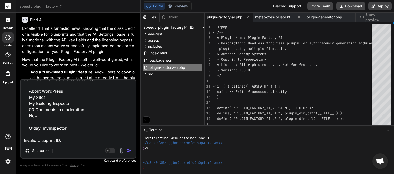
scroll to position [32, 0]
drag, startPoint x: 67, startPoint y: 121, endPoint x: 23, endPoint y: 82, distance: 59.2
click at [23, 82] on textarea "can we also have some options for Activating Deactivating and also is there a w…" at bounding box center [78, 112] width 115 height 64
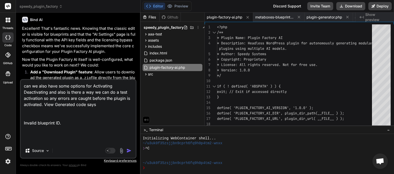
scroll to position [0, 0]
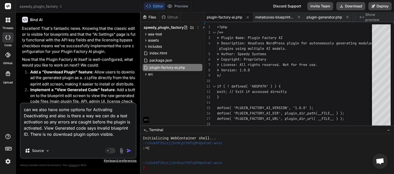
click at [129, 151] on img "button" at bounding box center [128, 150] width 5 height 5
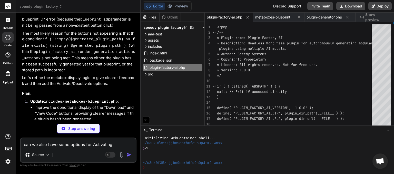
scroll to position [8579, 0]
click at [82, 144] on textarea "can we also have some options for Activating Deactivating and also is there a w…" at bounding box center [78, 142] width 115 height 9
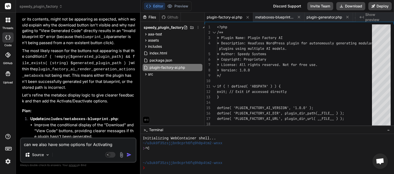
scroll to position [8580, 0]
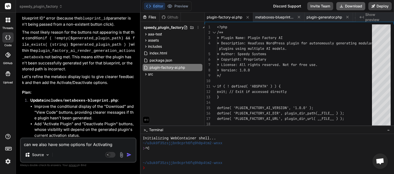
click at [347, 6] on button "Download" at bounding box center [350, 6] width 29 height 8
click at [56, 143] on textarea "can we also have some options for Activating Deactivating and also is there a w…" at bounding box center [78, 142] width 115 height 9
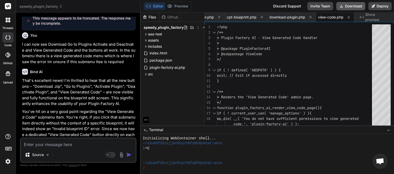
scroll to position [0, 173]
click at [352, 8] on button "Download" at bounding box center [350, 6] width 29 height 8
click at [73, 145] on textarea at bounding box center [78, 142] width 115 height 9
paste textarea "Sorry, you are not allowed to access this page."
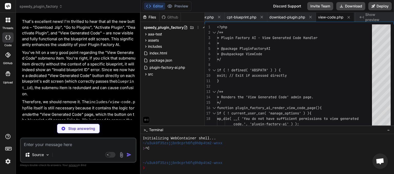
click at [59, 146] on textarea at bounding box center [78, 142] width 115 height 9
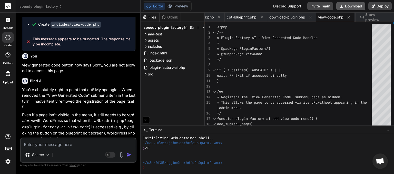
click at [353, 7] on button "Download" at bounding box center [350, 6] width 29 height 8
click at [51, 145] on textarea at bounding box center [78, 142] width 115 height 9
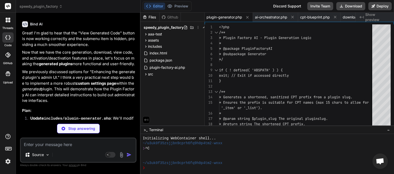
scroll to position [9356, 0]
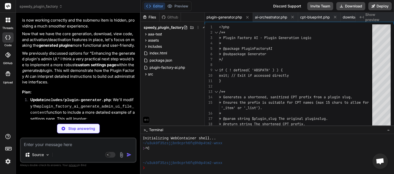
click at [68, 145] on textarea at bounding box center [78, 142] width 115 height 9
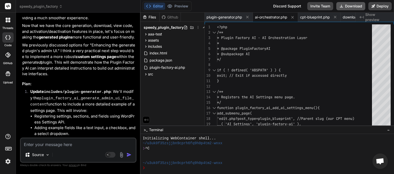
scroll to position [0, 100]
click at [352, 5] on button "Download" at bounding box center [350, 6] width 29 height 8
paste textarea "[19-Sep-2025 06:55:09 UTC] Plugin Factory AI: handle_plugin_generation triggere…"
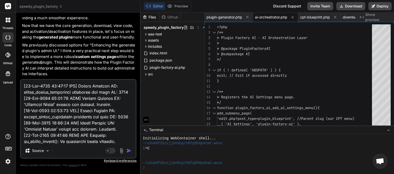
scroll to position [523, 0]
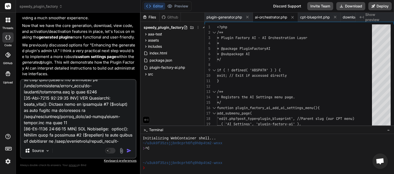
click at [128, 150] on img "button" at bounding box center [128, 150] width 5 height 5
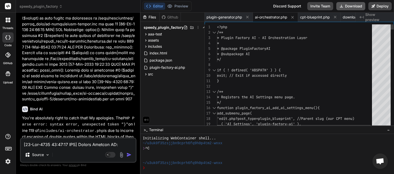
scroll to position [0, 100]
click at [344, 6] on button "Download" at bounding box center [350, 6] width 29 height 8
click at [354, 7] on button "Download" at bounding box center [350, 6] width 29 height 8
click at [46, 142] on textarea at bounding box center [78, 142] width 115 height 9
paste textarea "[19-Sep-2025 07:12:53 UTC] PHP Parse error: syntax error, unexpected token "}" …"
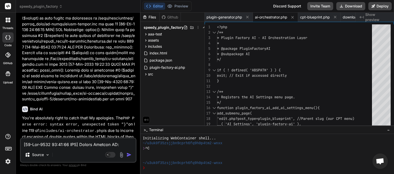
scroll to position [1299, 0]
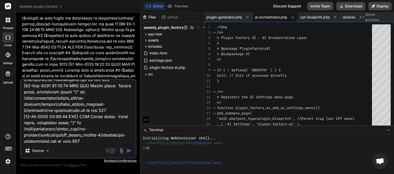
click at [130, 150] on img "button" at bounding box center [128, 150] width 5 height 5
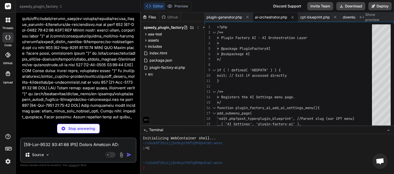
scroll to position [11104, 0]
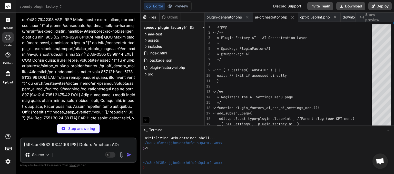
click at [68, 145] on textarea at bounding box center [78, 142] width 115 height 9
click at [37, 145] on textarea at bounding box center [78, 142] width 115 height 9
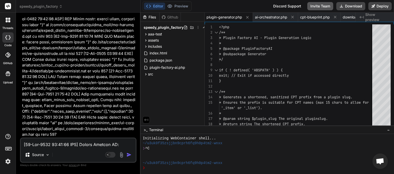
scroll to position [0, 100]
click at [351, 5] on button "Download" at bounding box center [350, 6] width 29 height 8
click at [54, 142] on textarea at bounding box center [78, 142] width 115 height 9
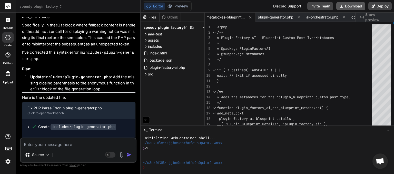
scroll to position [0, 49]
click at [348, 7] on button "Download" at bounding box center [350, 6] width 29 height 8
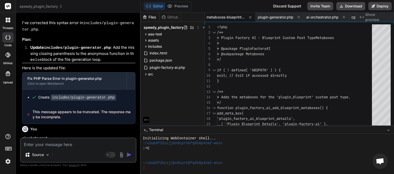
click at [71, 142] on textarea at bounding box center [78, 142] width 115 height 9
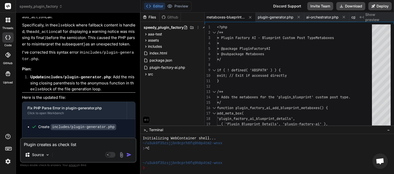
drag, startPoint x: 78, startPoint y: 146, endPoint x: 34, endPoint y: 143, distance: 44.8
click at [22, 145] on textarea "Plugin creates as check list" at bounding box center [78, 142] width 115 height 9
click at [80, 145] on textarea "Plugin creates as check list" at bounding box center [78, 142] width 115 height 9
drag, startPoint x: 82, startPoint y: 144, endPoint x: 126, endPoint y: 145, distance: 43.6
click at [126, 145] on textarea "Plugin creates as check list ui in sub menu" at bounding box center [78, 142] width 115 height 9
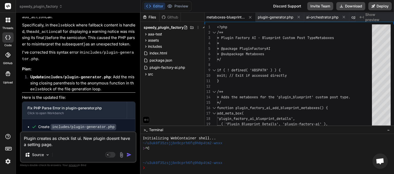
drag, startPoint x: 31, startPoint y: 88, endPoint x: 134, endPoint y: 88, distance: 103.1
click at [62, 145] on textarea "Plugin creates as check list ui. New plugin doesnt have a setting page." at bounding box center [78, 139] width 115 height 15
paste textarea "example text input, checkbox, and select dropdown fields"
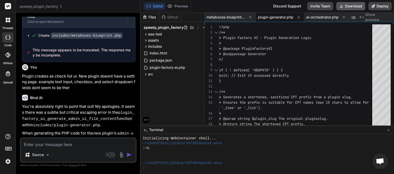
click at [355, 5] on button "Download" at bounding box center [350, 6] width 29 height 8
paste textarea "[19-Sep-2025 07:49:03 UTC] PHP Parse error: syntax error, unexpected token "?" …"
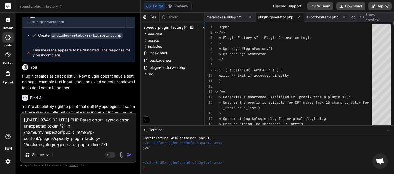
click at [130, 155] on img "button" at bounding box center [128, 154] width 5 height 5
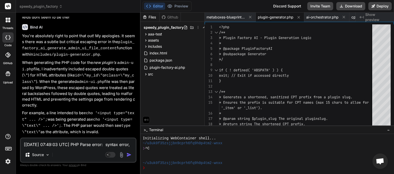
click at [62, 145] on textarea "[19-Sep-2025 07:49:03 UTC] PHP Parse error: syntax error, unexpected token "?" …" at bounding box center [78, 142] width 115 height 9
click at [63, 143] on textarea "[19-Sep-2025 07:49:03 UTC] PHP Parse error: syntax error, unexpected token "?" …" at bounding box center [78, 142] width 115 height 9
click at [46, 145] on textarea "[19-Sep-2025 07:49:03 UTC] PHP Parse error: syntax error, unexpected token "?" …" at bounding box center [78, 142] width 115 height 9
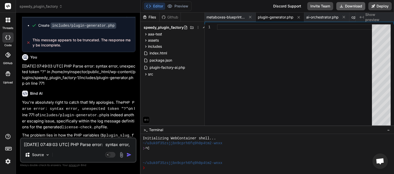
click at [346, 8] on button "Download" at bounding box center [350, 6] width 29 height 8
paste textarea "58:57 UTC] PHP Deprecated: strpos(): Passing null to parameter #1 ($haystack) o…"
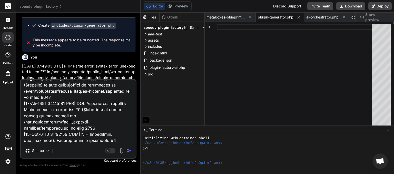
click at [130, 149] on img "button" at bounding box center [128, 150] width 5 height 5
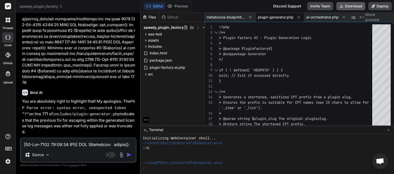
scroll to position [0, 49]
click at [349, 7] on button "Download" at bounding box center [350, 6] width 29 height 8
paste textarea "[19-Sep-2025 08:05:08 UTC] PHP Notice: Function map_meta_cap was called <strong…"
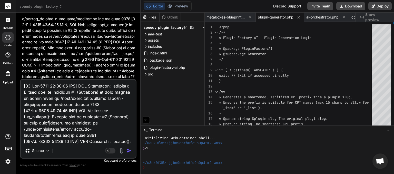
scroll to position [185, 0]
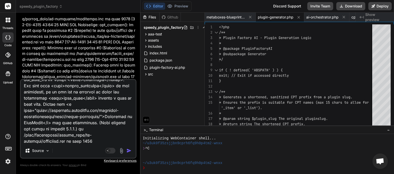
click at [129, 151] on img "button" at bounding box center [128, 150] width 5 height 5
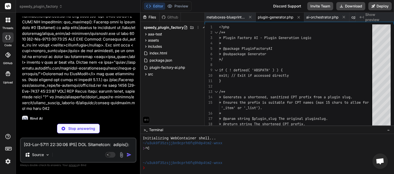
scroll to position [12792, 0]
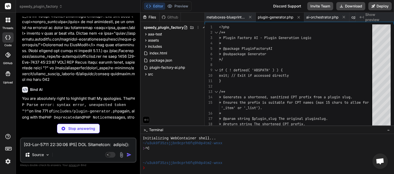
click at [63, 145] on textarea at bounding box center [78, 142] width 115 height 9
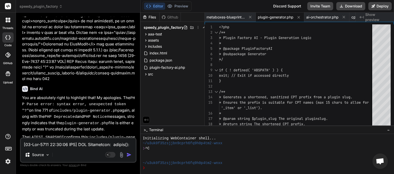
scroll to position [0, 49]
click at [351, 5] on button "Download" at bounding box center [350, 6] width 29 height 8
